Goal: Task Accomplishment & Management: Use online tool/utility

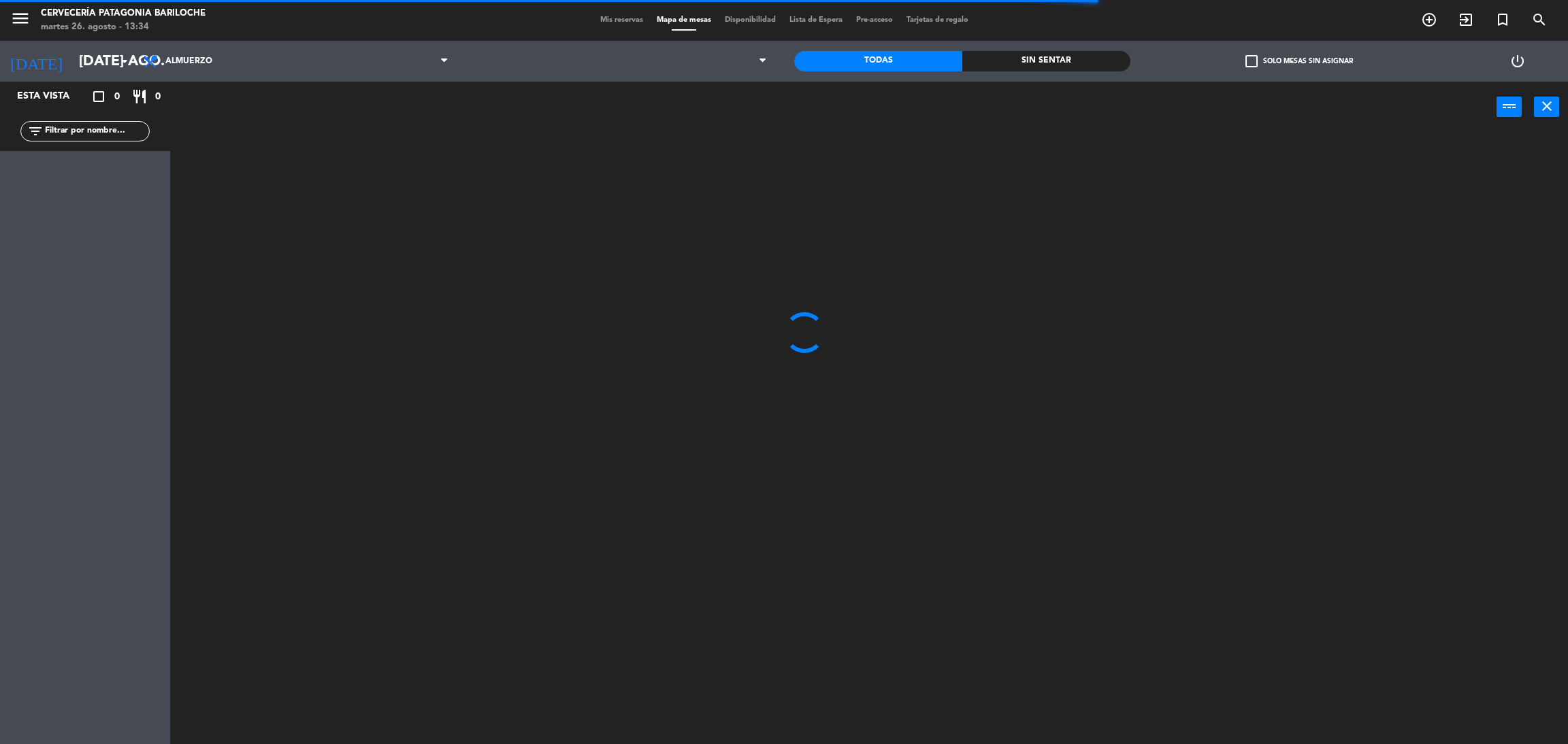
click at [19, 20] on icon "menu" at bounding box center [20, 19] width 20 height 20
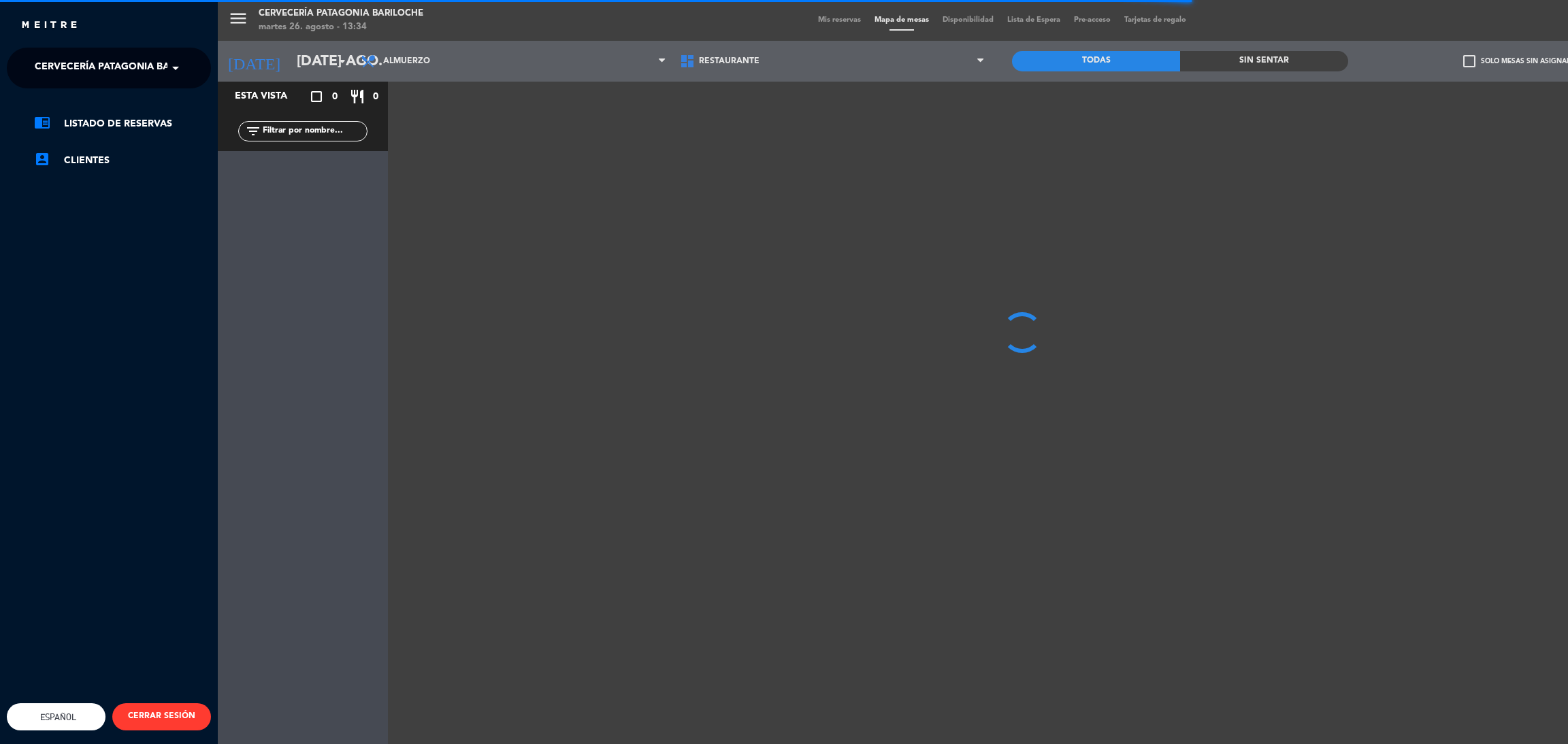
click at [96, 58] on span "Cervecería Patagonia Bariloche" at bounding box center [123, 68] width 178 height 29
click at [122, 118] on span "Experiencia Tour Cervecero" at bounding box center [92, 126] width 156 height 15
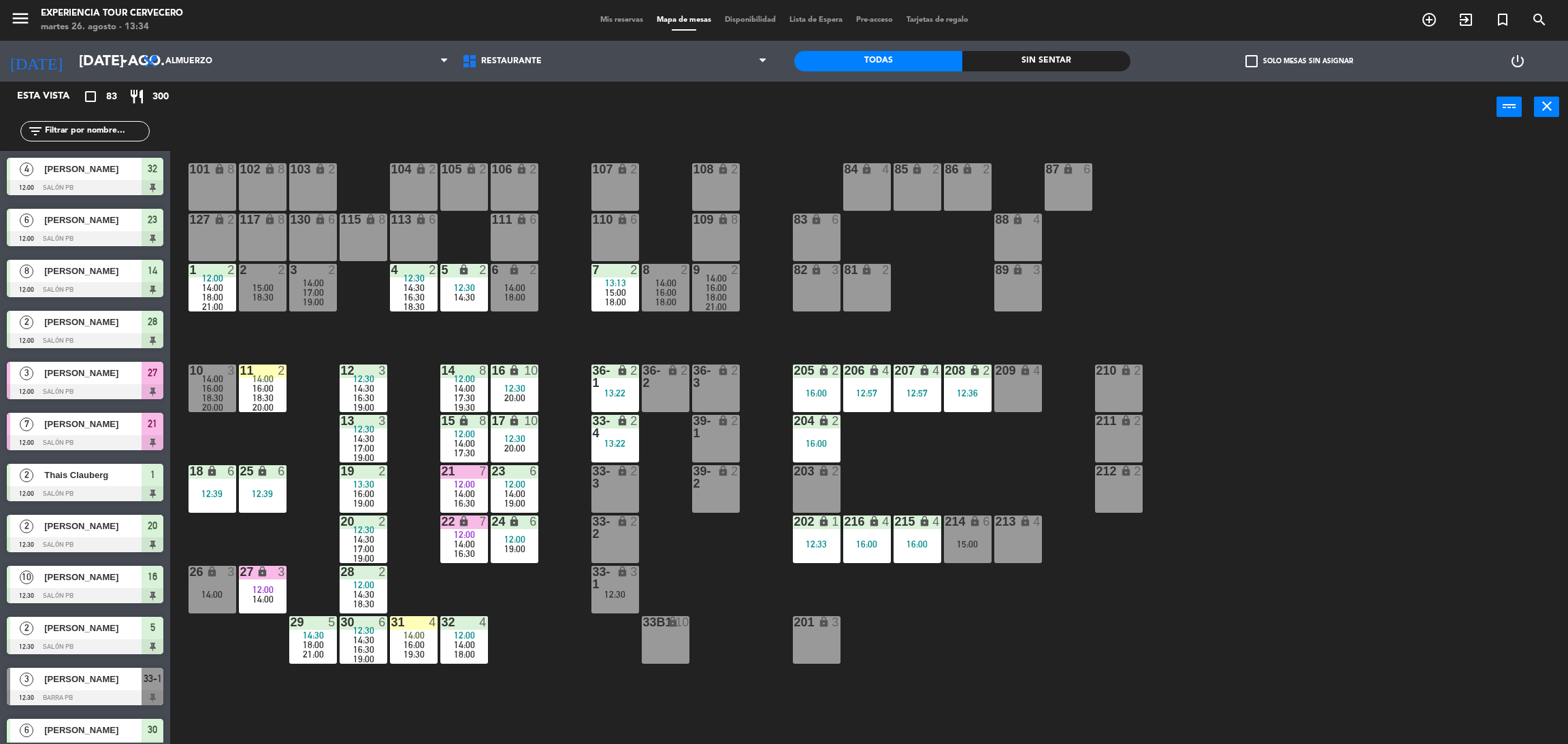
click at [79, 124] on input "text" at bounding box center [96, 132] width 105 height 15
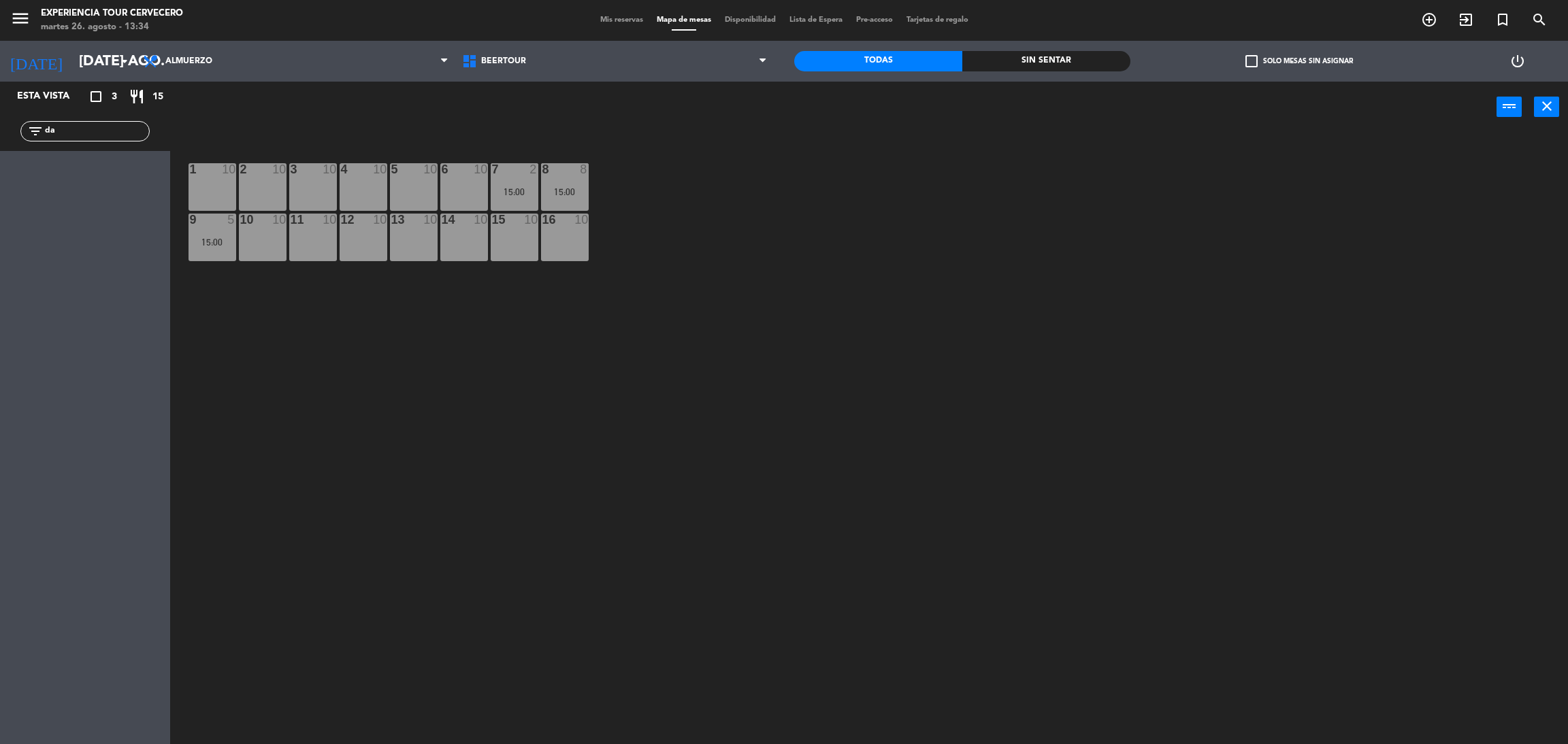
type input "d"
click at [68, 138] on input "fa" at bounding box center [96, 132] width 105 height 15
type input "f"
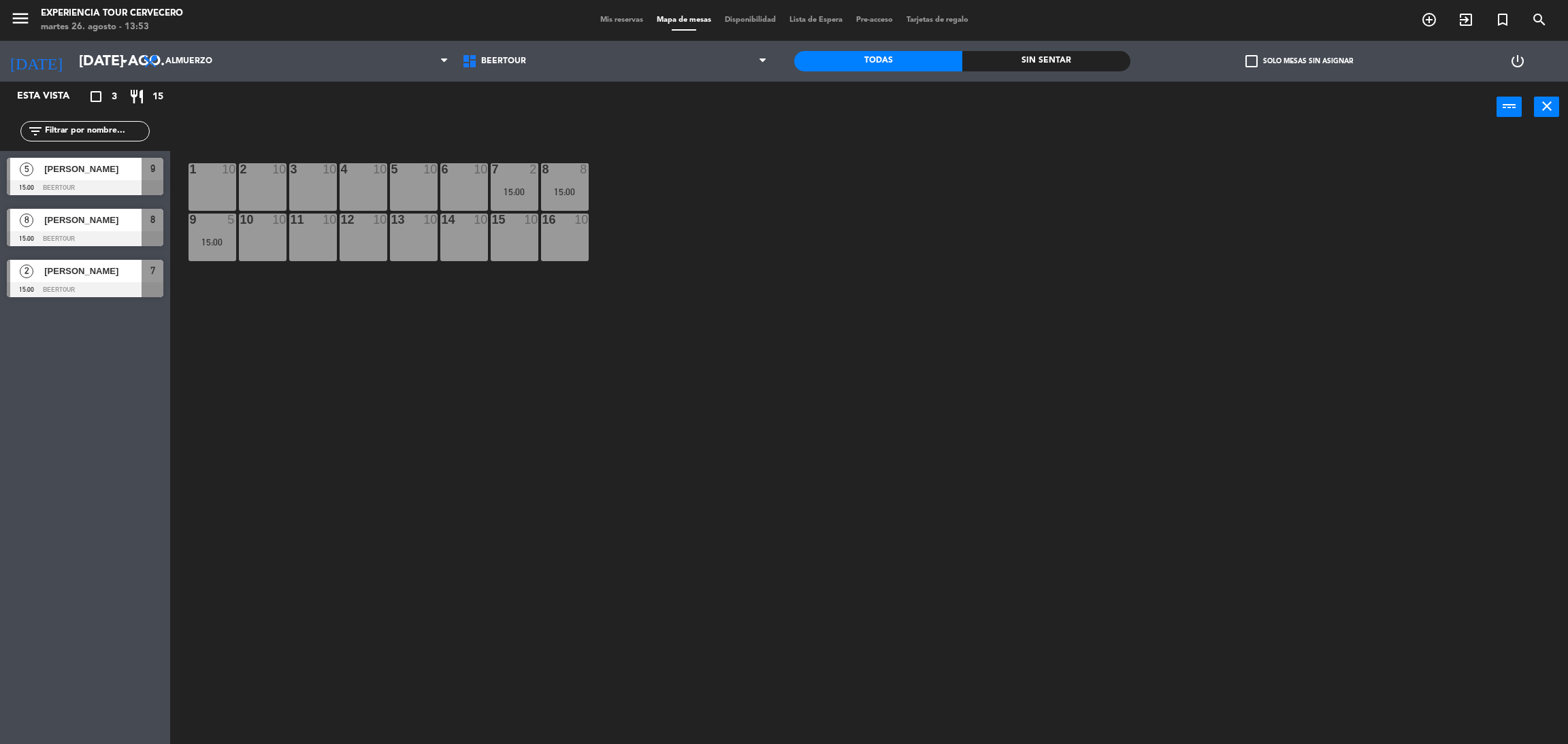
click at [103, 393] on div "Esta vista crop_square 3 restaurant 15 filter_list 5 Ana carballo 15:00 Beertou…" at bounding box center [85, 413] width 170 height 662
